Goal: Information Seeking & Learning: Learn about a topic

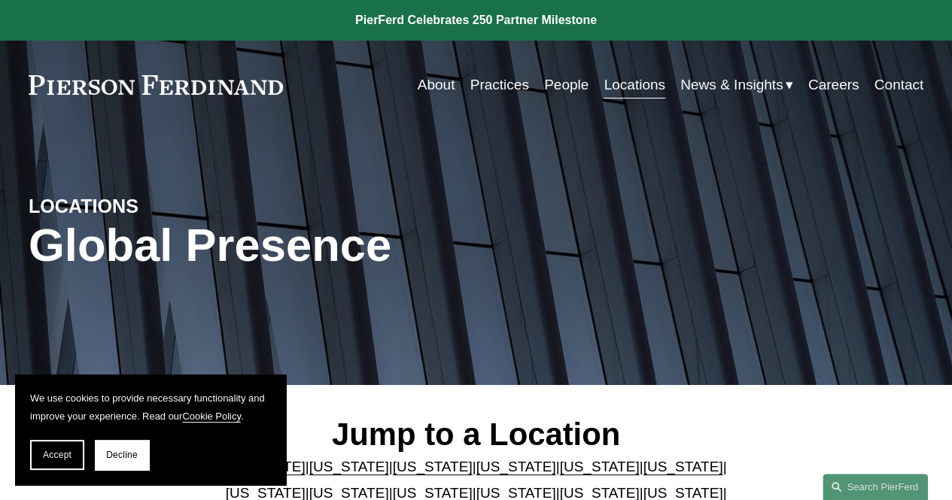
scroll to position [226, 0]
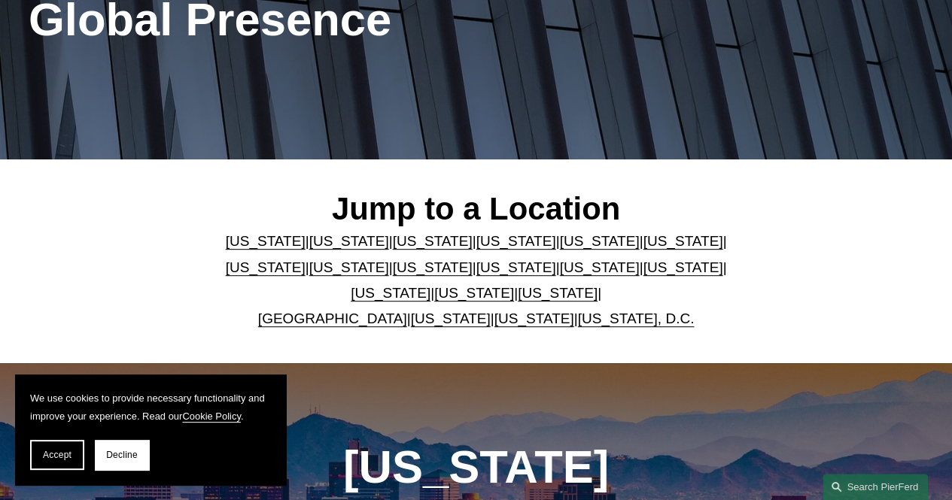
click at [576, 248] on link "[US_STATE]" at bounding box center [599, 241] width 80 height 16
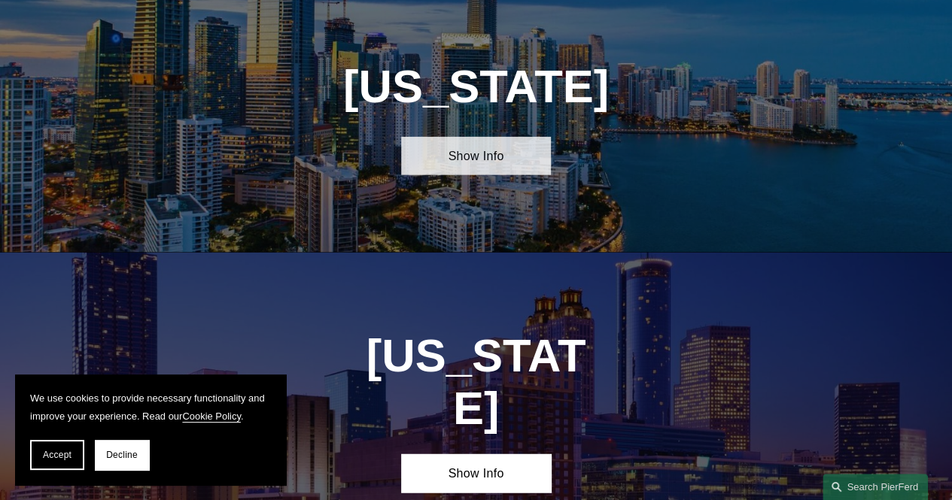
click at [497, 166] on link "Show Info" at bounding box center [475, 156] width 149 height 38
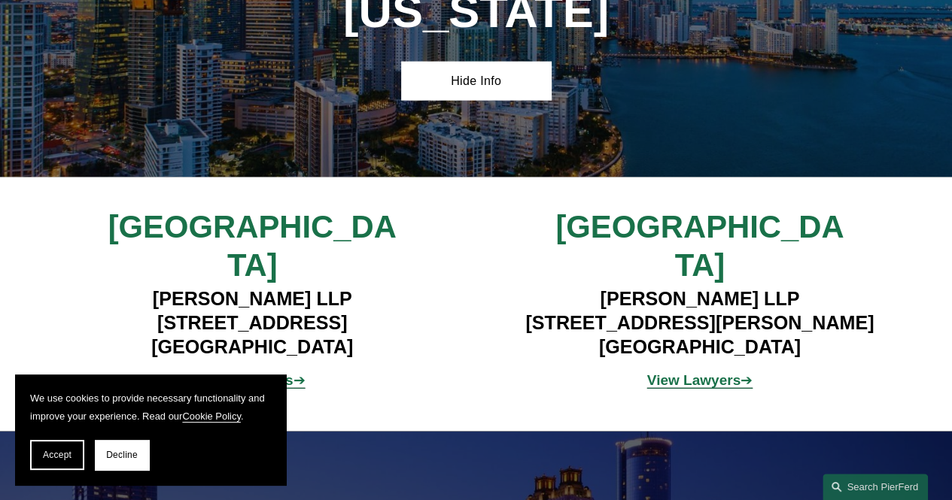
scroll to position [1909, 0]
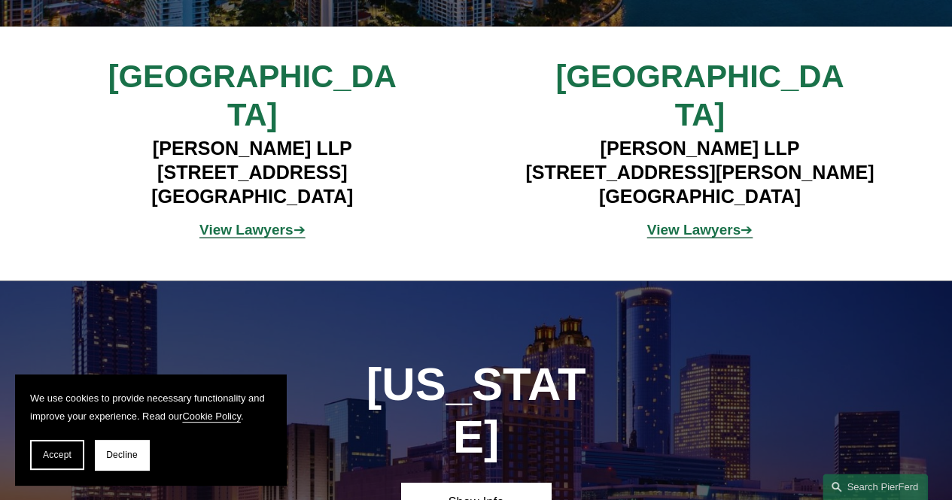
click at [260, 222] on strong "View Lawyers" at bounding box center [245, 230] width 93 height 16
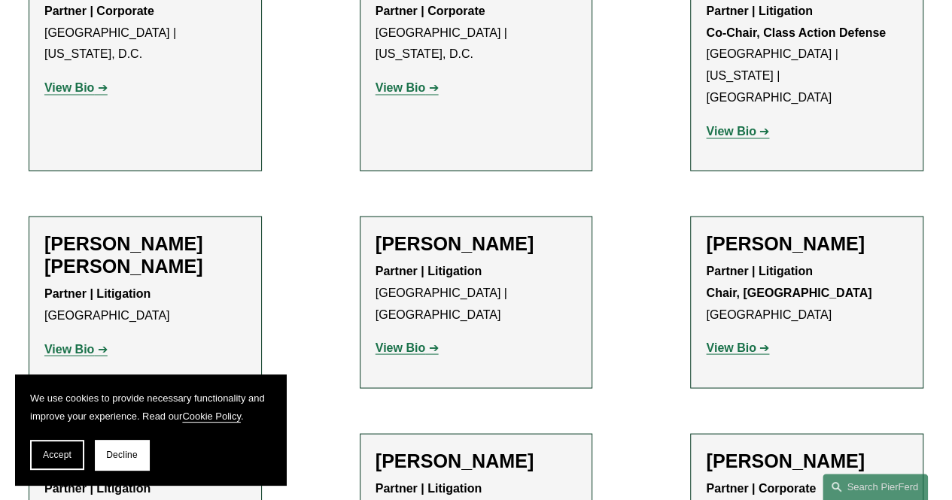
scroll to position [1505, 0]
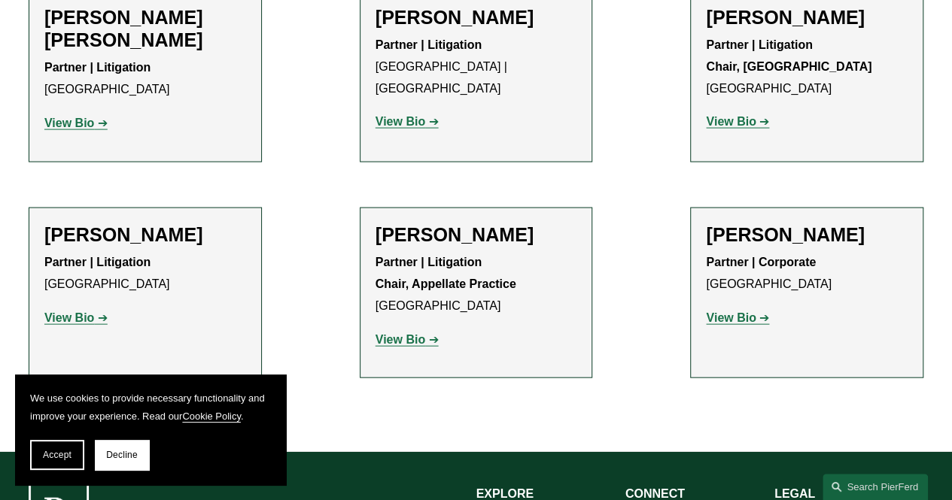
click at [424, 333] on strong "View Bio" at bounding box center [400, 339] width 50 height 13
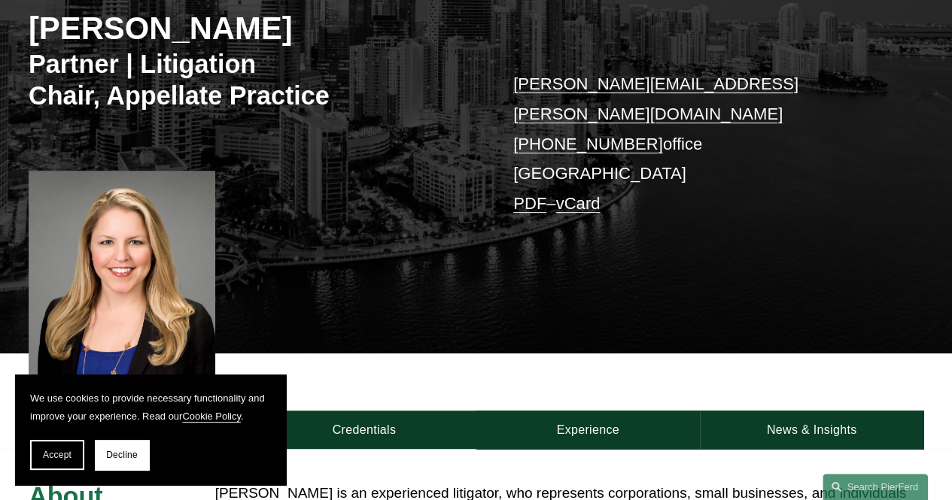
scroll to position [301, 0]
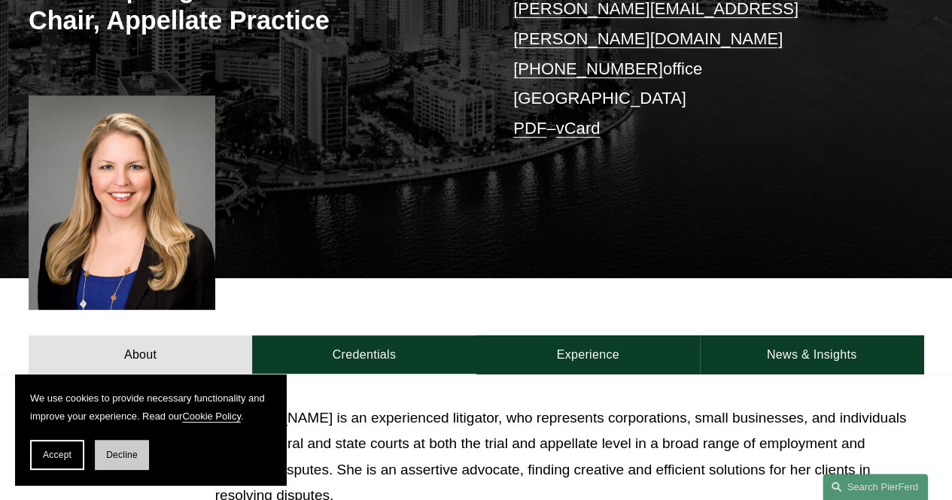
click at [118, 451] on span "Decline" at bounding box center [122, 455] width 32 height 11
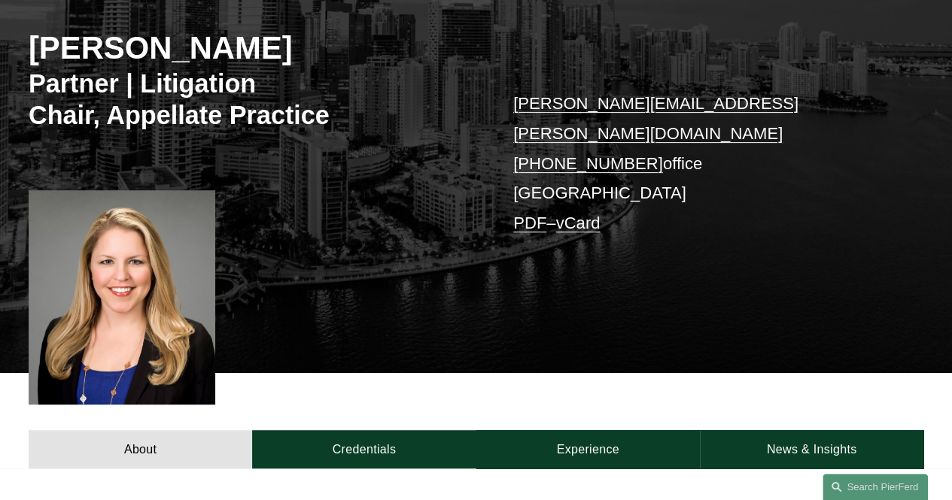
scroll to position [432, 0]
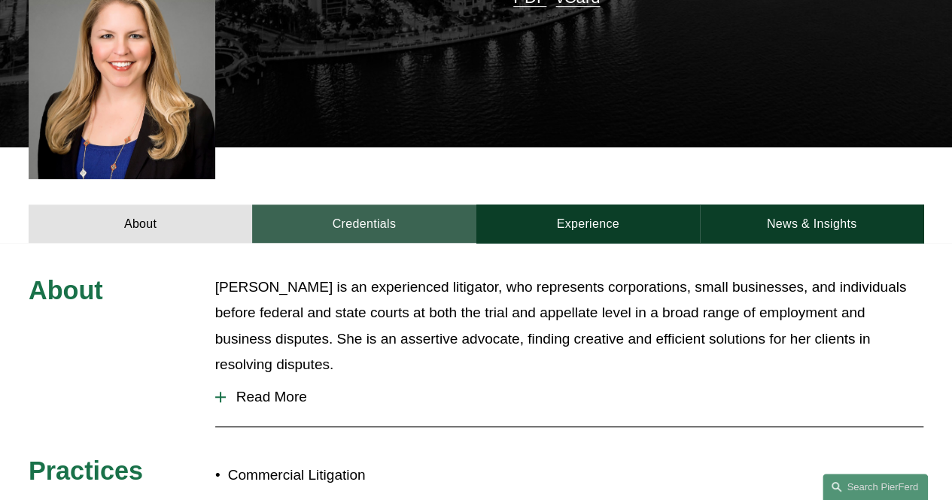
click at [394, 210] on link "Credentials" at bounding box center [363, 224] width 223 height 38
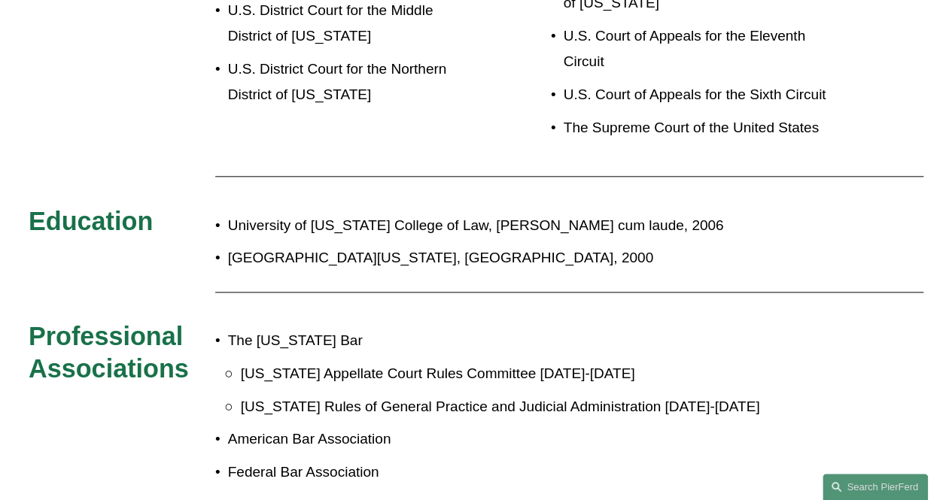
scroll to position [582, 0]
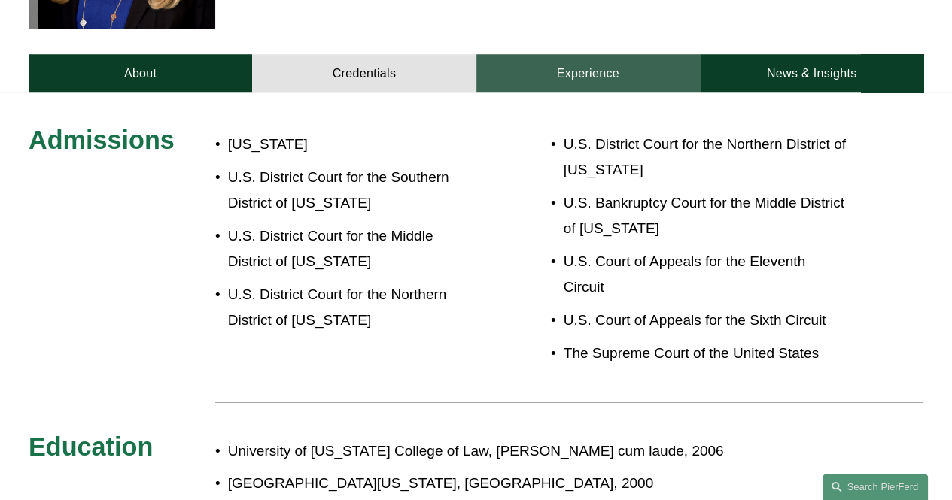
click at [590, 54] on link "Experience" at bounding box center [587, 73] width 223 height 38
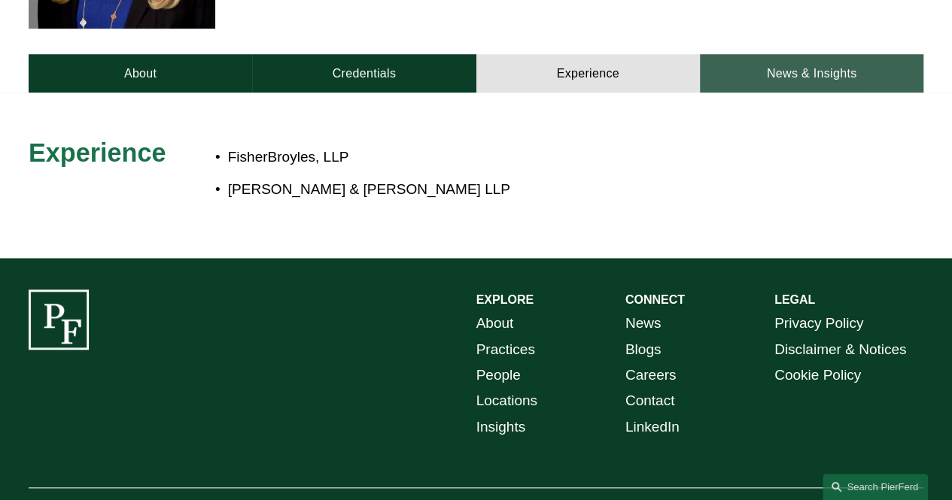
click at [801, 61] on link "News & Insights" at bounding box center [811, 73] width 223 height 38
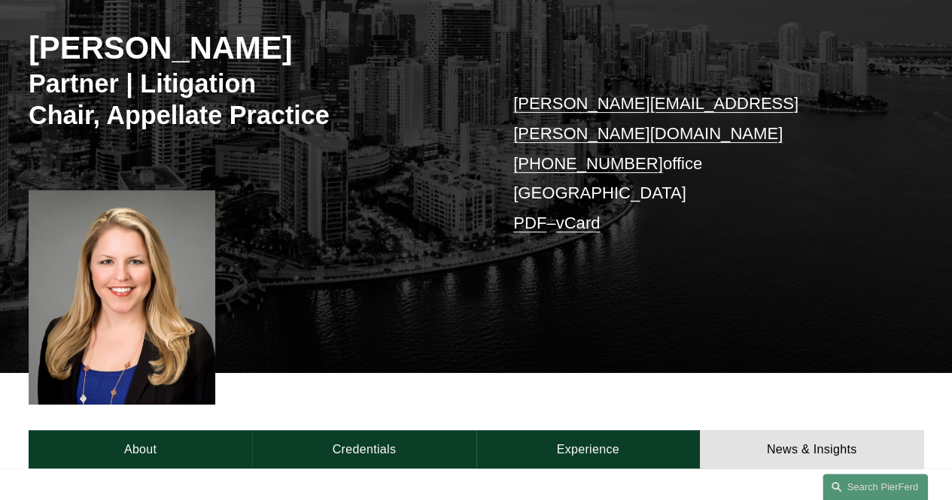
scroll to position [131, 0]
